Goal: Task Accomplishment & Management: Manage account settings

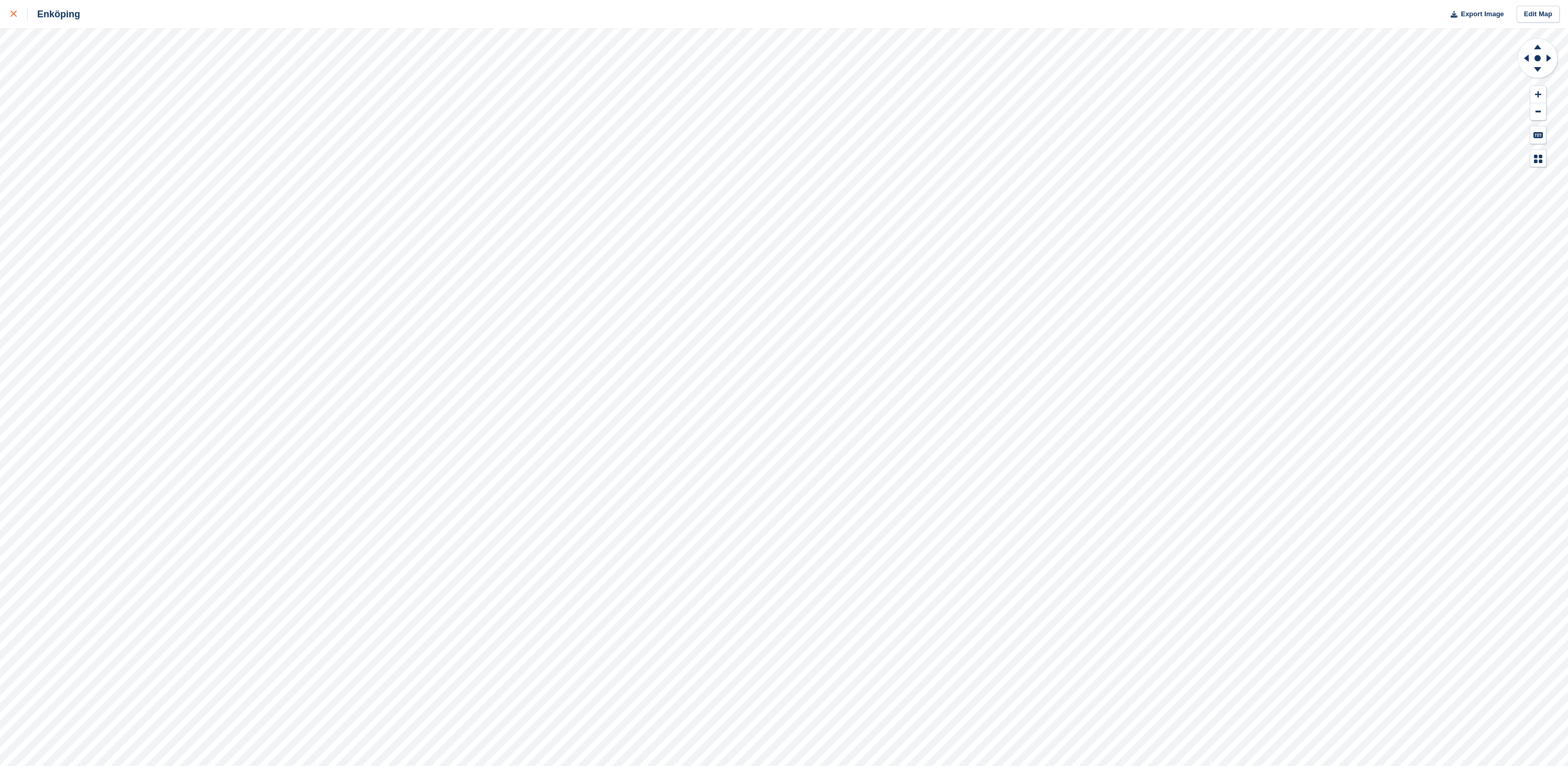
click at [9, 19] on link at bounding box center [14, 14] width 28 height 28
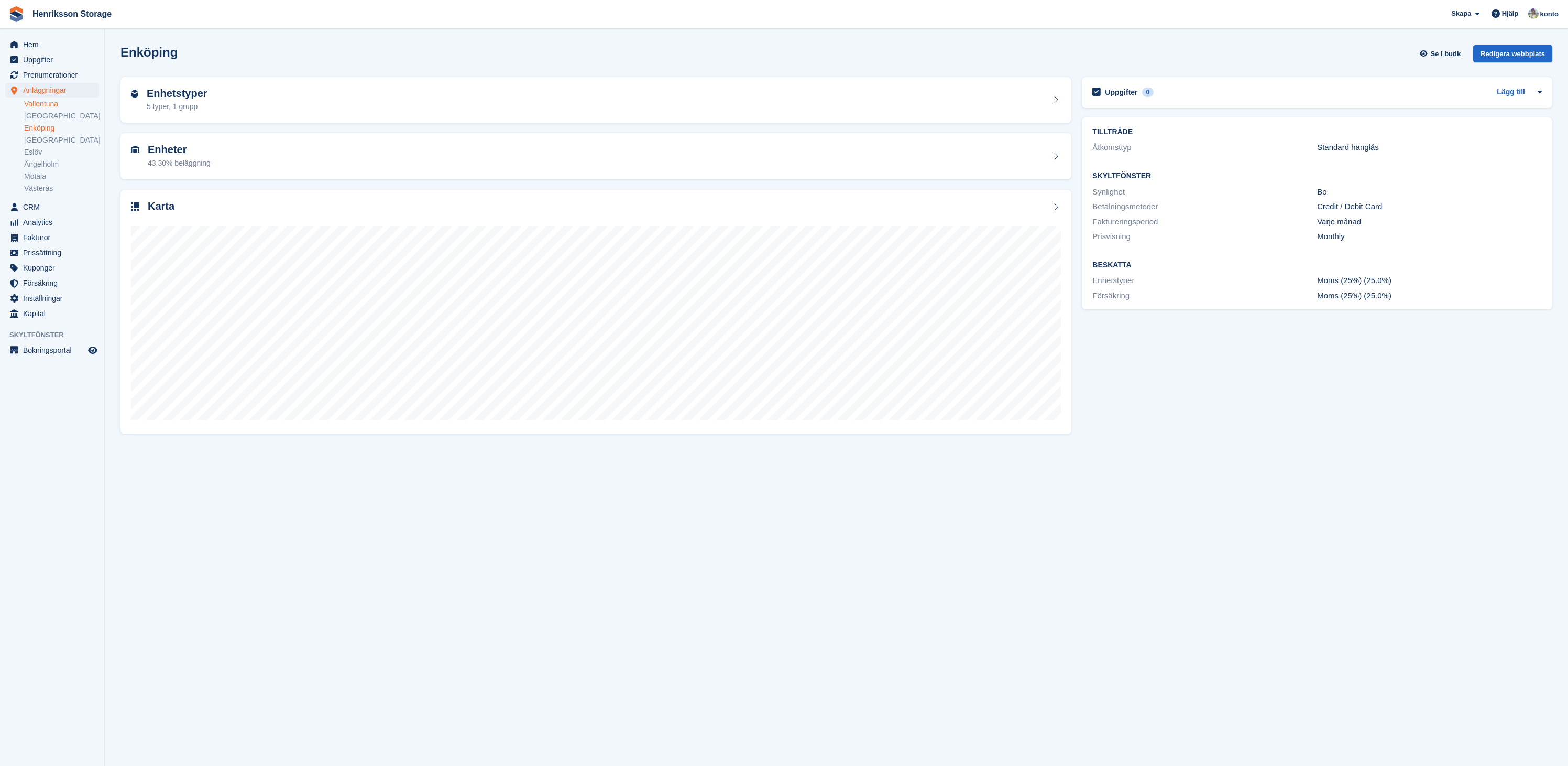
click at [52, 106] on link "Vallentuna" at bounding box center [62, 104] width 75 height 10
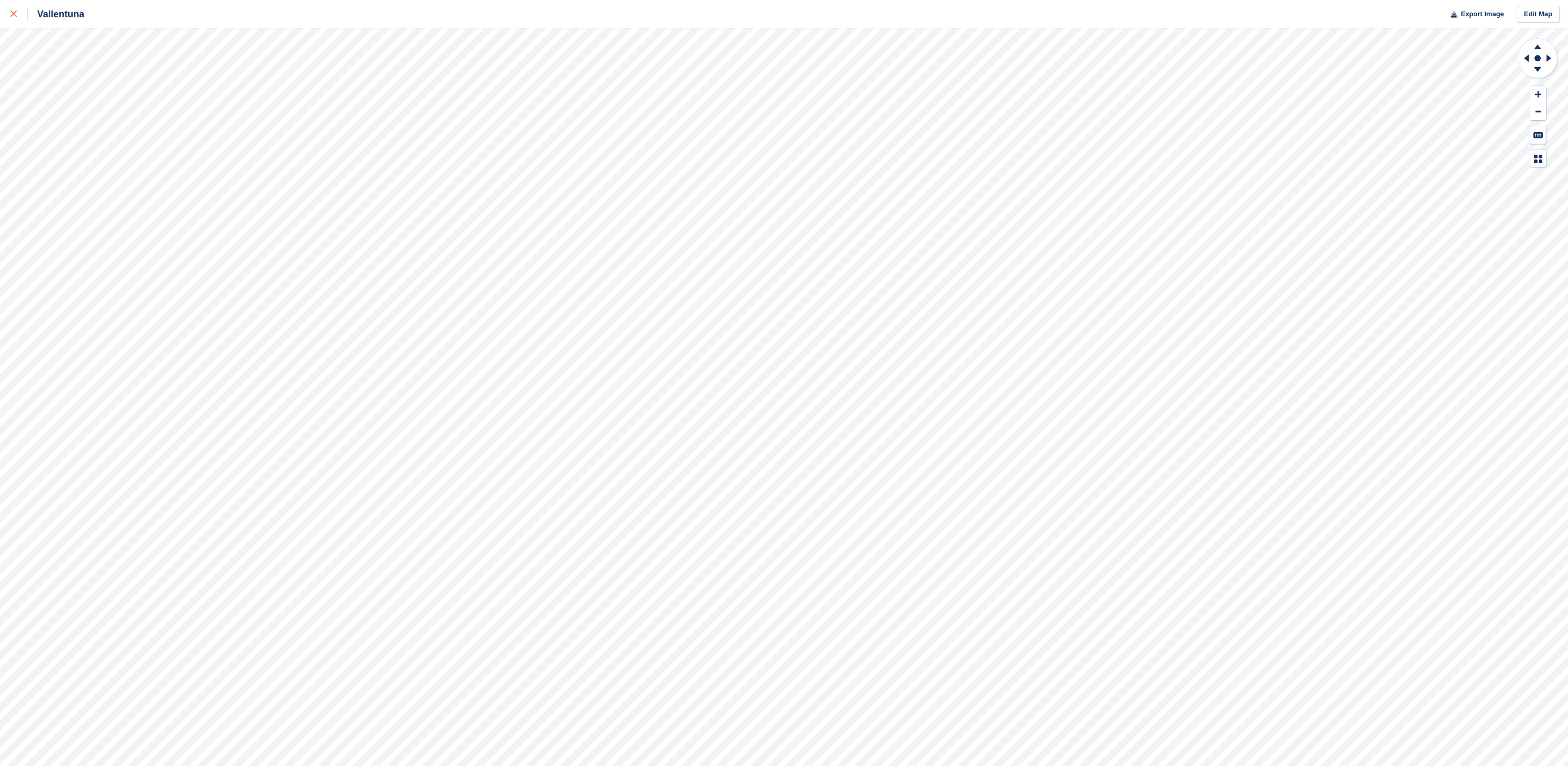
click at [15, 13] on icon at bounding box center [13, 13] width 7 height 7
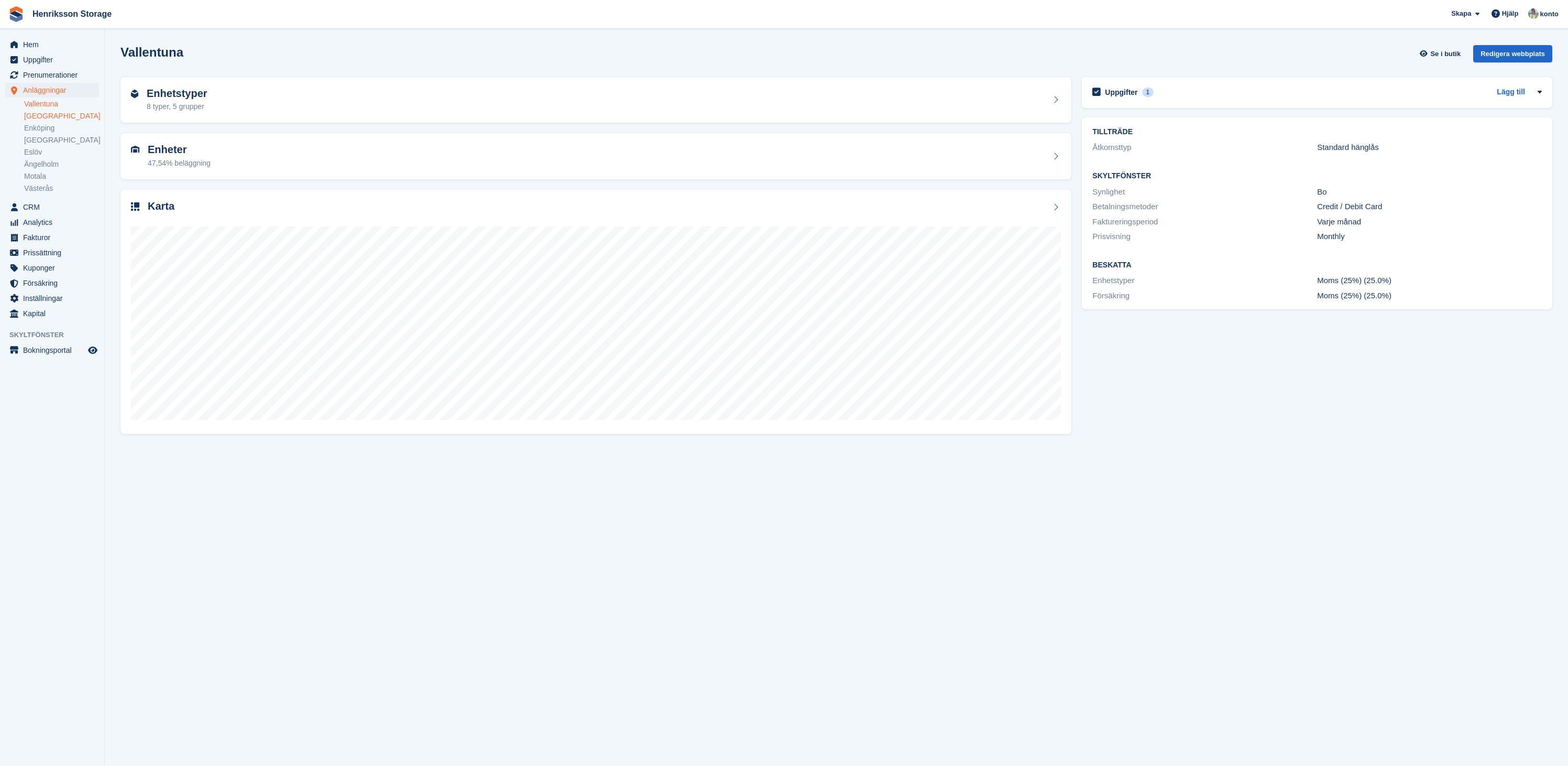
click at [42, 119] on link "[GEOGRAPHIC_DATA]" at bounding box center [62, 116] width 75 height 10
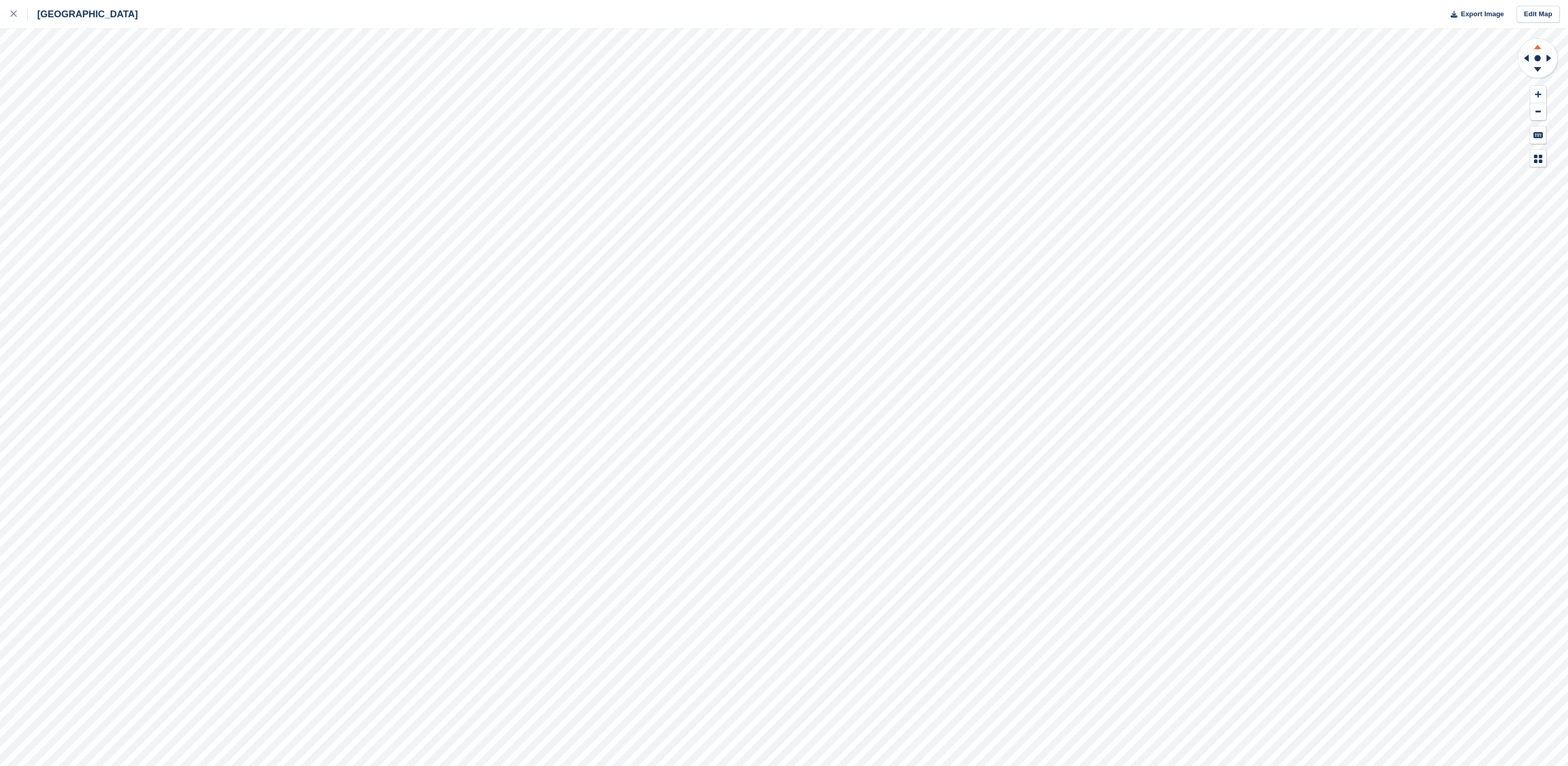
click at [1540, 45] on icon at bounding box center [1537, 46] width 27 height 13
click at [15, 15] on icon at bounding box center [13, 13] width 7 height 7
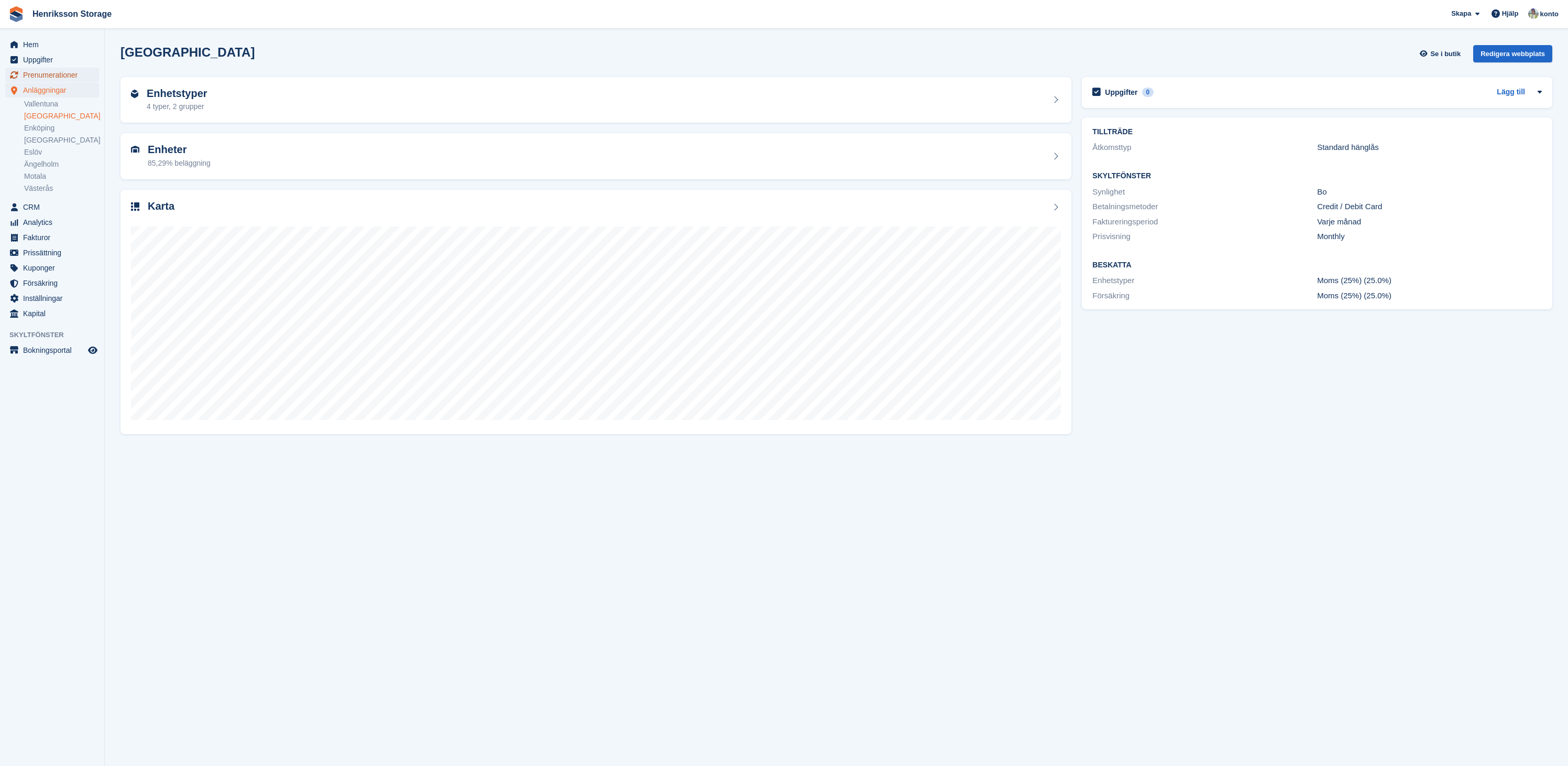
click at [59, 74] on span "Prenumerationer" at bounding box center [54, 75] width 63 height 15
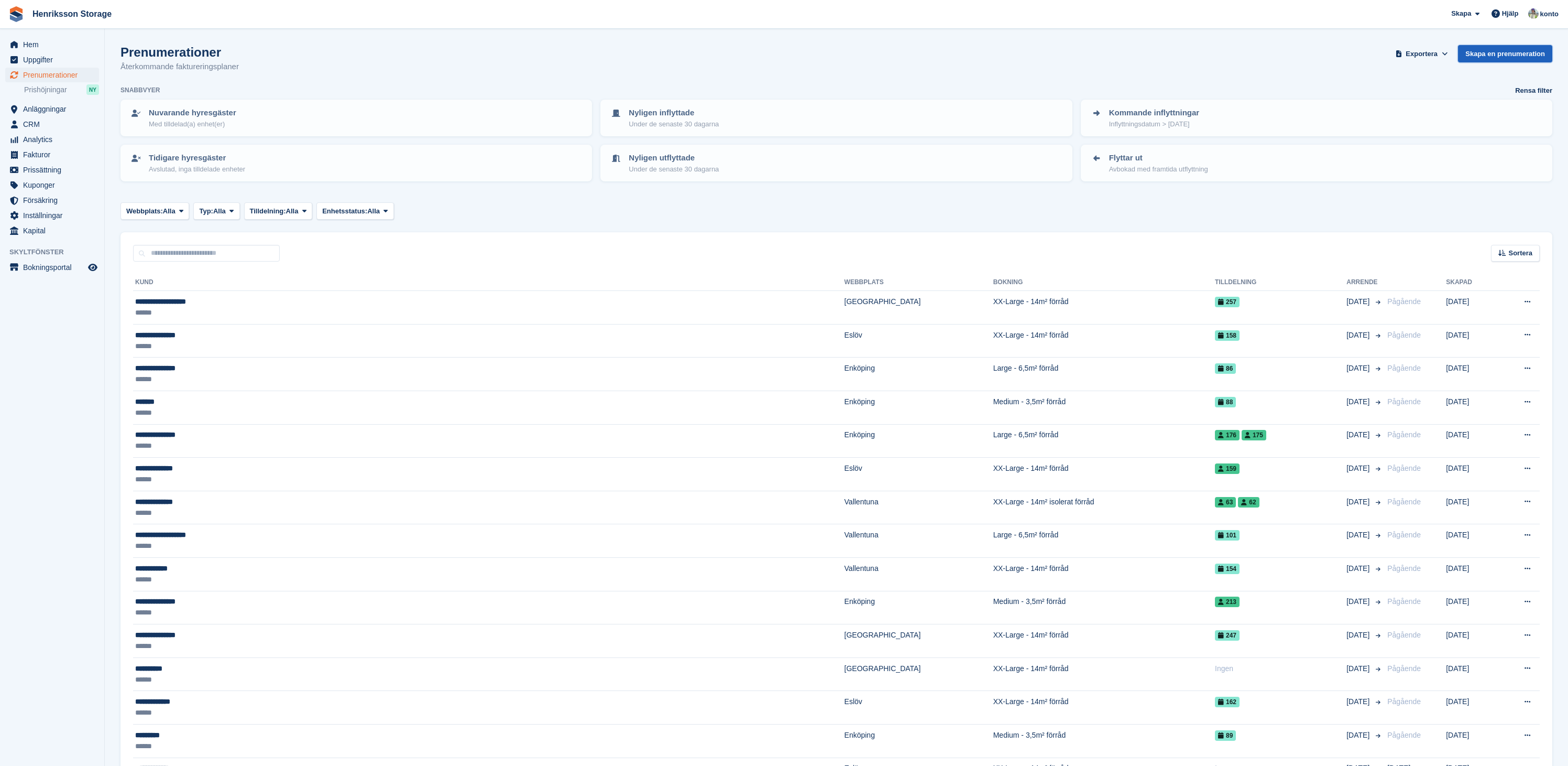
click at [1508, 56] on link "Skapa en prenumeration" at bounding box center [1505, 53] width 94 height 17
